Goal: Check status: Check status

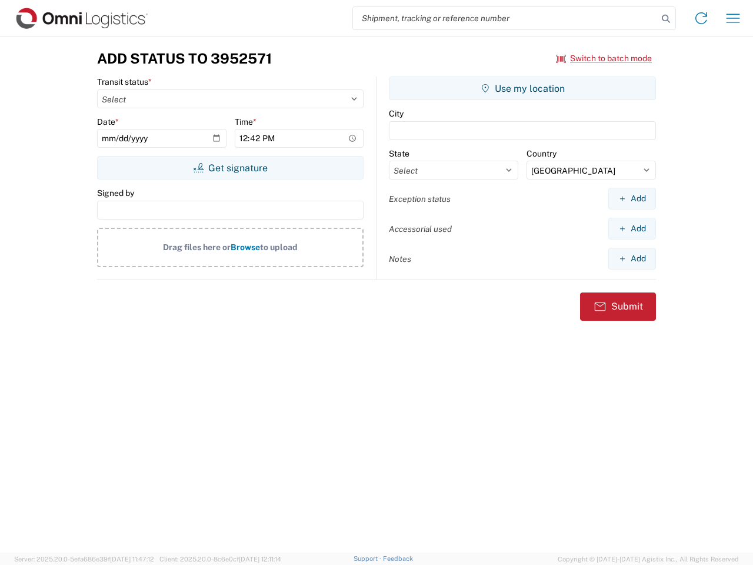
select select "US"
click at [505, 18] on input "search" at bounding box center [505, 18] width 305 height 22
click at [666, 19] on icon at bounding box center [666, 19] width 16 height 16
click at [701, 18] on icon at bounding box center [701, 18] width 19 height 19
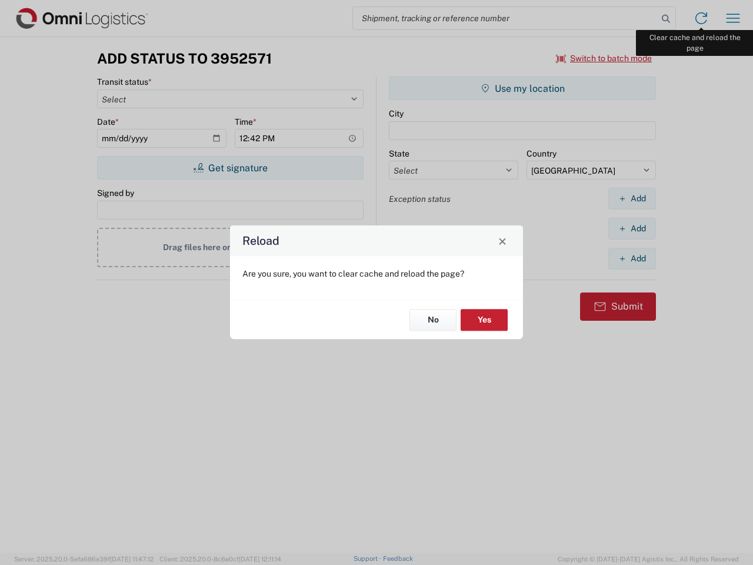
click at [733, 18] on div "Reload Are you sure, you want to clear cache and reload the page? No Yes" at bounding box center [376, 282] width 753 height 565
click at [604, 58] on div "Reload Are you sure, you want to clear cache and reload the page? No Yes" at bounding box center [376, 282] width 753 height 565
click at [230, 168] on div "Reload Are you sure, you want to clear cache and reload the page? No Yes" at bounding box center [376, 282] width 753 height 565
click at [522, 88] on div "Reload Are you sure, you want to clear cache and reload the page? No Yes" at bounding box center [376, 282] width 753 height 565
click at [632, 198] on div "Reload Are you sure, you want to clear cache and reload the page? No Yes" at bounding box center [376, 282] width 753 height 565
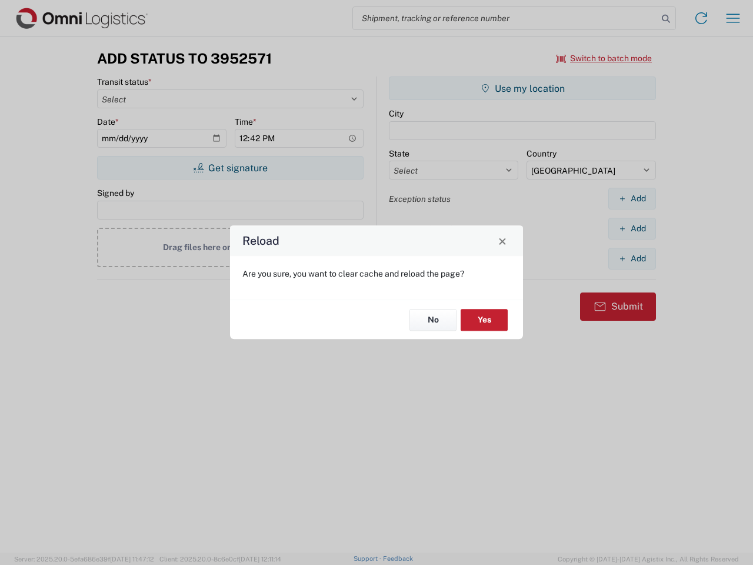
click at [632, 228] on div "Reload Are you sure, you want to clear cache and reload the page? No Yes" at bounding box center [376, 282] width 753 height 565
click at [632, 258] on div "Reload Are you sure, you want to clear cache and reload the page? No Yes" at bounding box center [376, 282] width 753 height 565
